Goal: Information Seeking & Learning: Learn about a topic

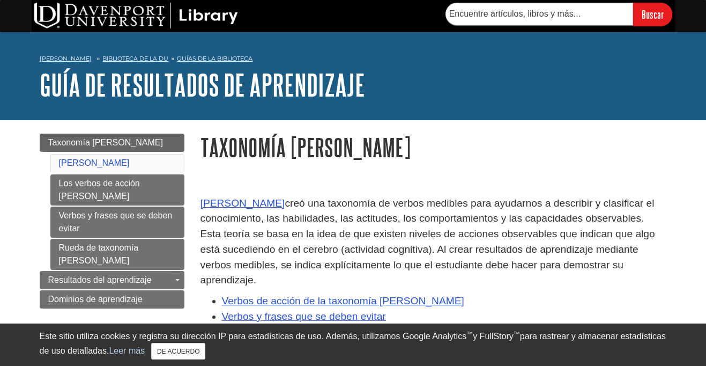
click at [525, 166] on div "Taxonomía de Bloom Benjamin Bloom creó una taxonomía de verbos medibles para ay…" at bounding box center [434, 360] width 467 height 453
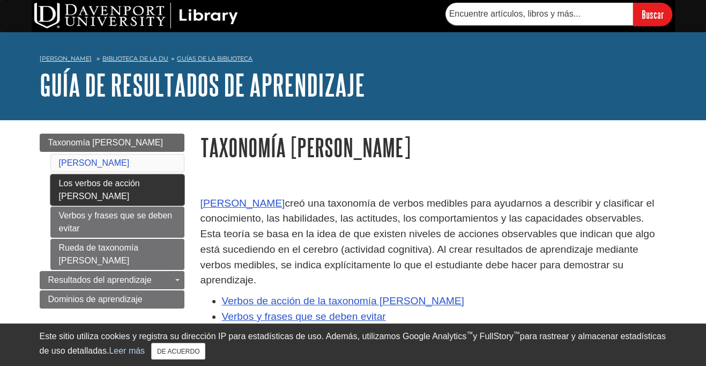
click at [88, 186] on font "Los verbos de acción [PERSON_NAME]" at bounding box center [99, 190] width 81 height 22
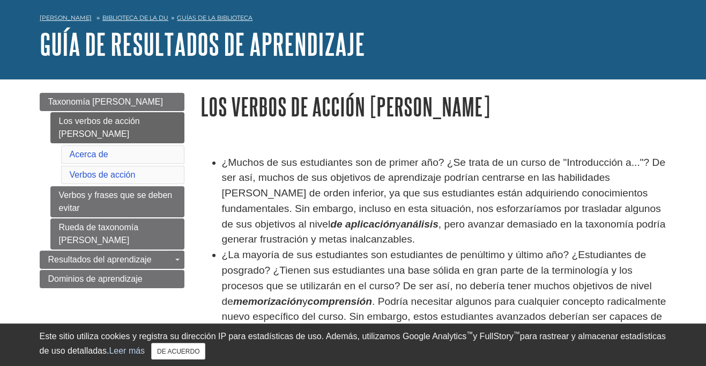
scroll to position [107, 0]
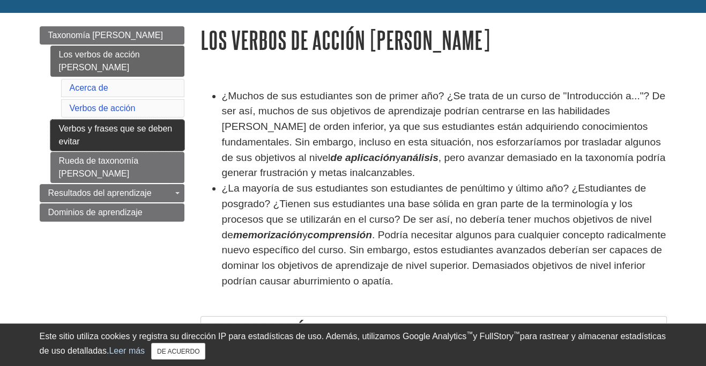
click at [84, 124] on font "Verbos y frases que se deben evitar" at bounding box center [116, 135] width 114 height 22
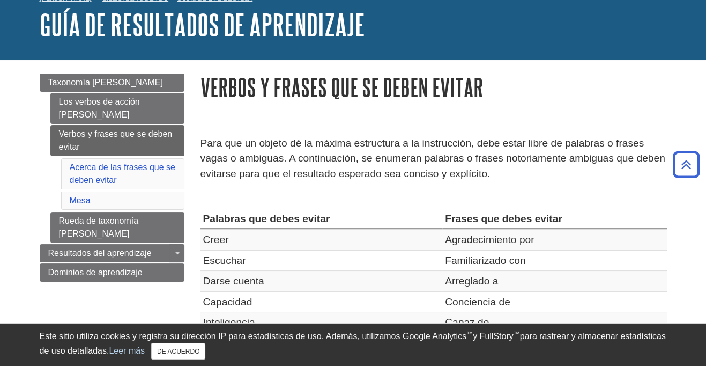
scroll to position [54, 0]
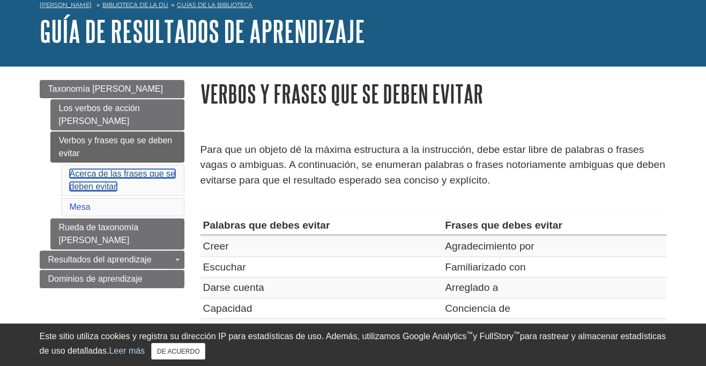
click at [75, 172] on font "Acerca de las frases que se deben evitar" at bounding box center [123, 180] width 106 height 22
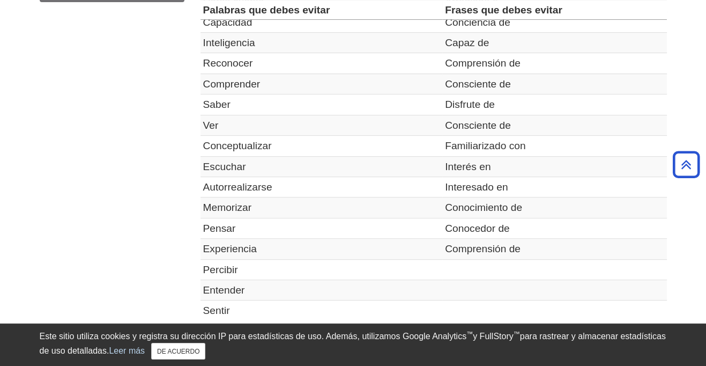
scroll to position [196, 0]
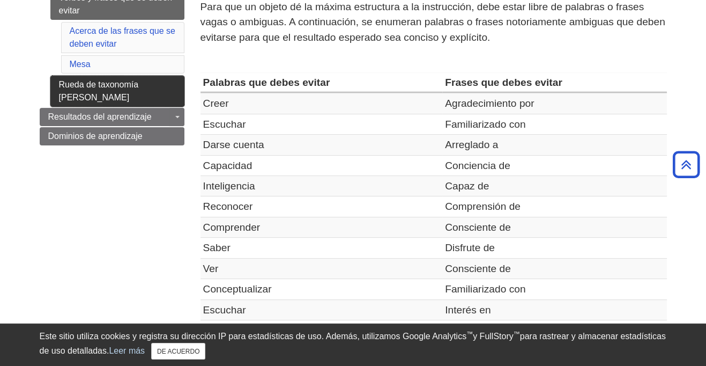
click at [98, 82] on font "Rueda de taxonomía [PERSON_NAME]" at bounding box center [99, 91] width 80 height 22
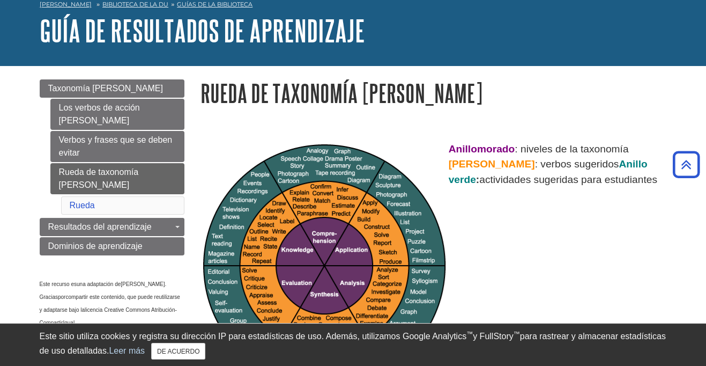
scroll to position [54, 0]
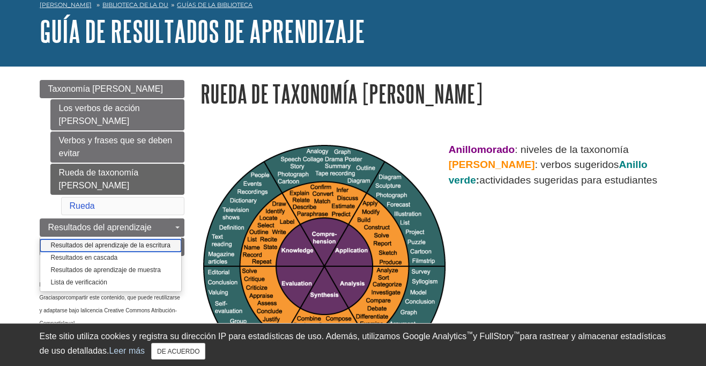
click at [116, 242] on font "Resultados del aprendizaje de la escritura" at bounding box center [111, 245] width 120 height 8
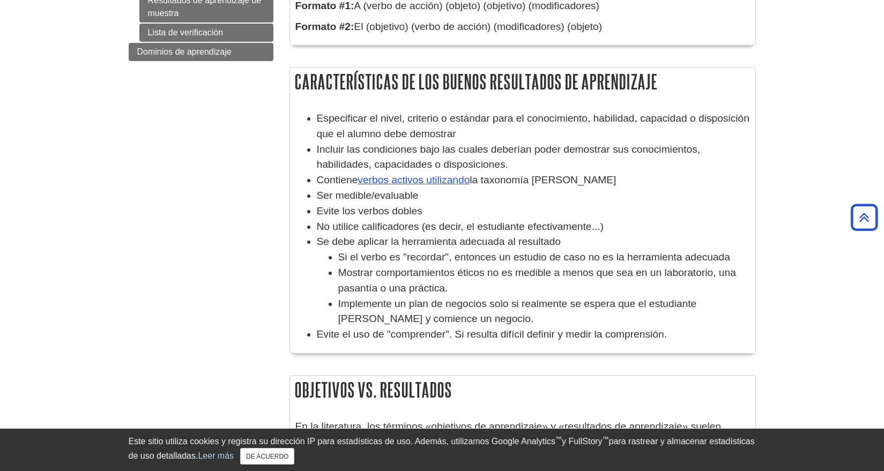
scroll to position [161, 0]
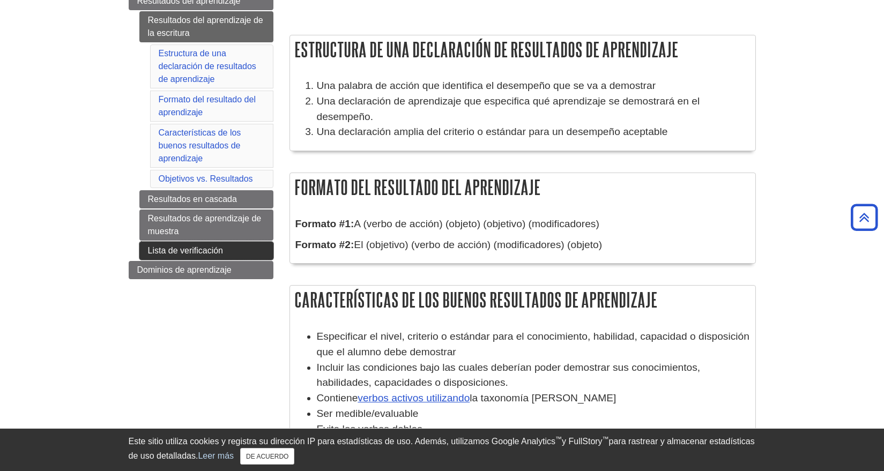
click at [180, 251] on font "Lista de verificación" at bounding box center [186, 250] width 76 height 9
click at [184, 197] on font "Resultados en cascada" at bounding box center [192, 199] width 89 height 9
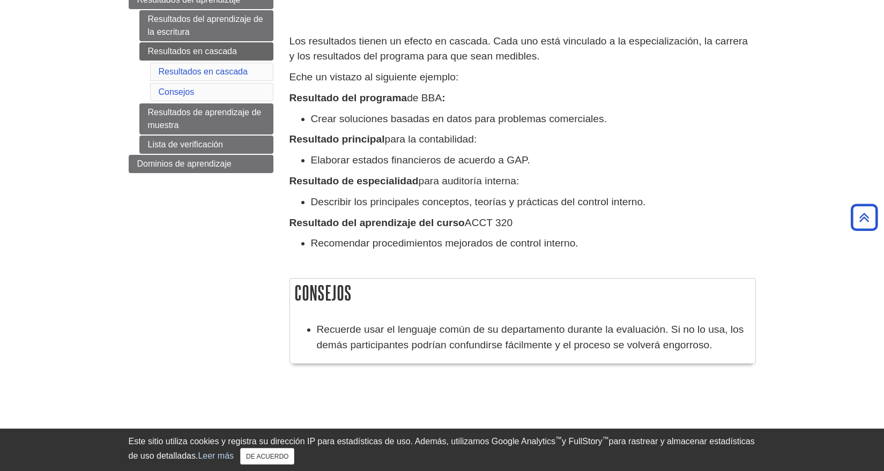
scroll to position [161, 0]
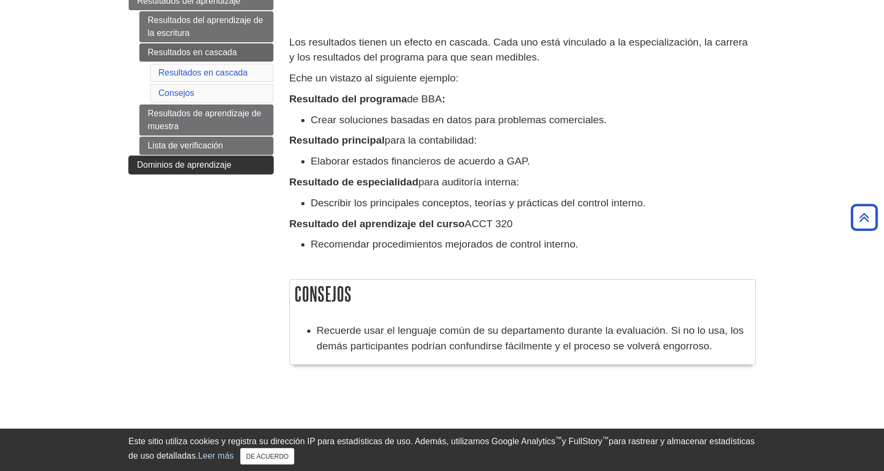
click at [167, 161] on font "Dominios de aprendizaje" at bounding box center [184, 164] width 94 height 9
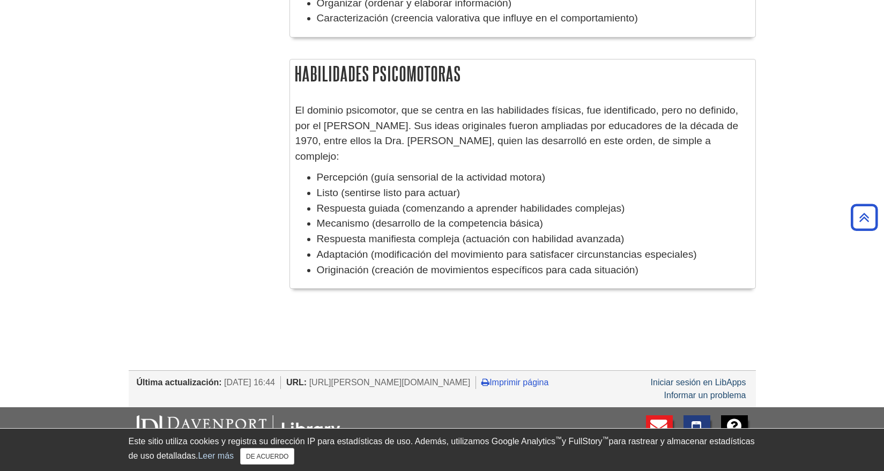
scroll to position [922, 0]
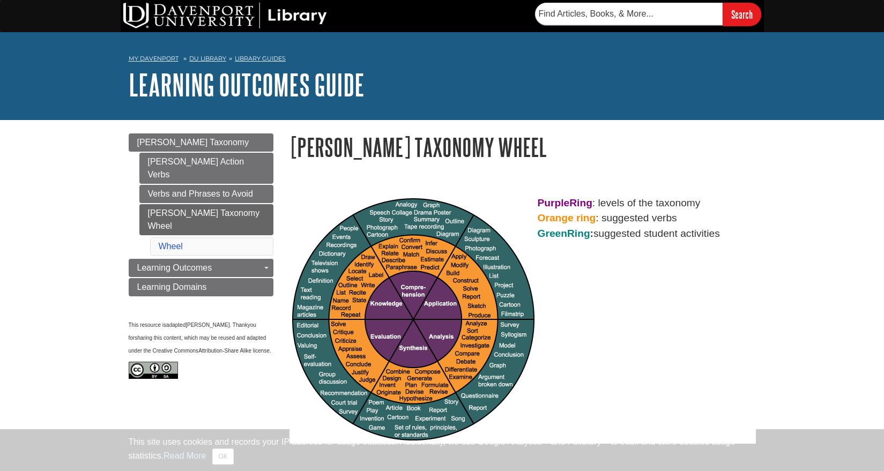
scroll to position [67, 0]
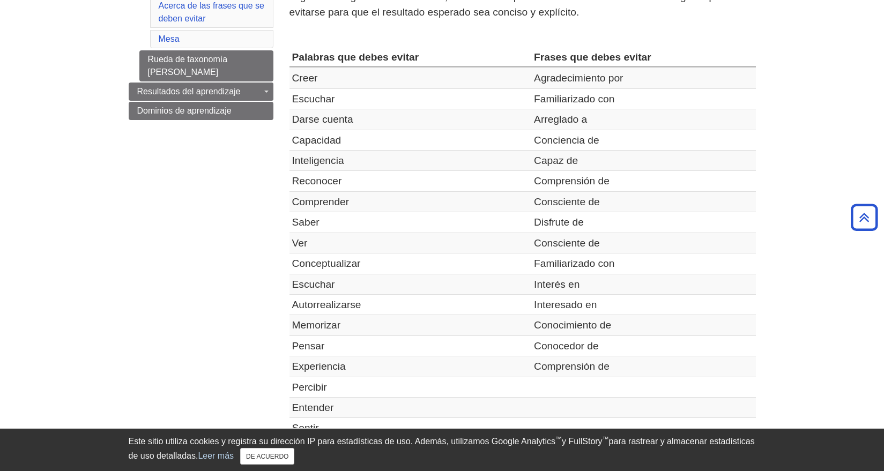
scroll to position [67, 0]
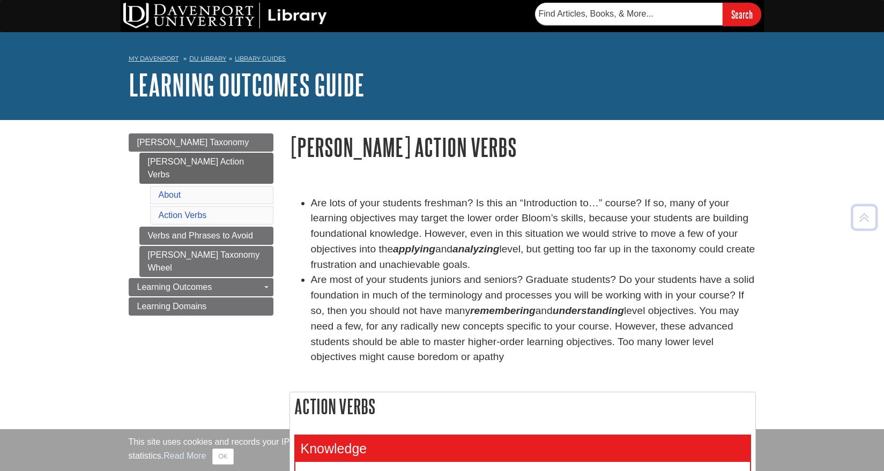
scroll to position [134, 0]
